Goal: Task Accomplishment & Management: Complete application form

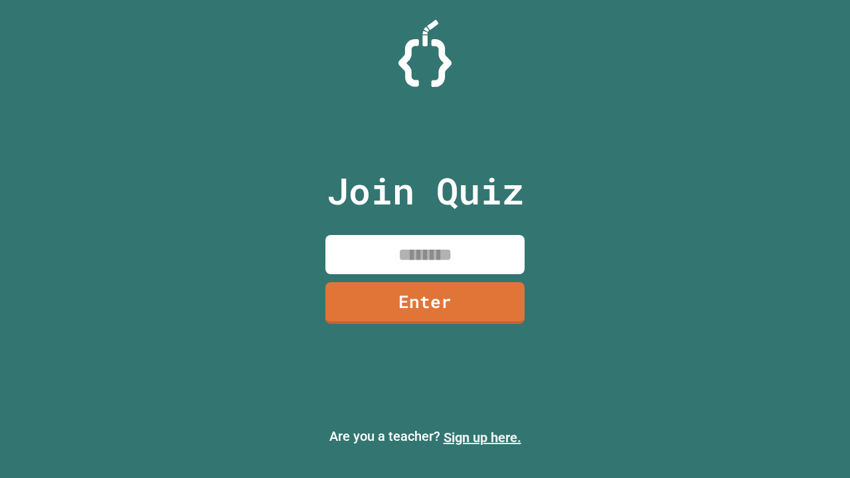
click at [482, 437] on link "Sign up here." at bounding box center [482, 437] width 78 height 16
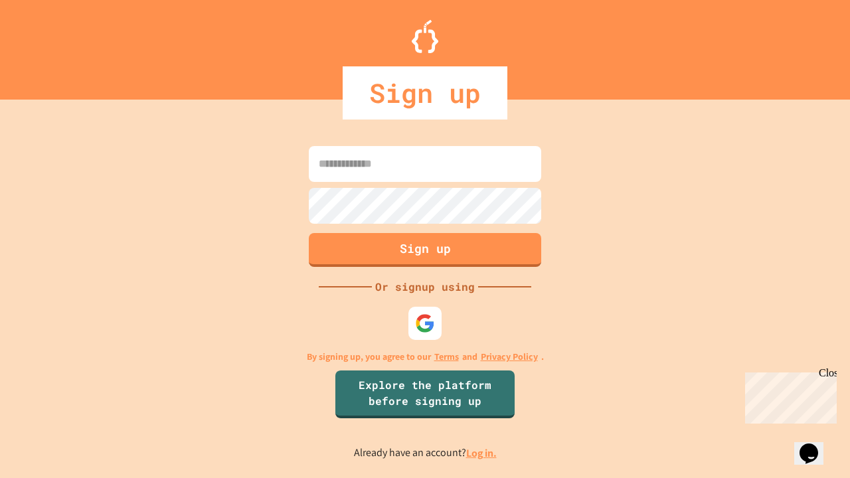
click at [482, 453] on link "Log in." at bounding box center [481, 453] width 31 height 14
